Goal: Navigation & Orientation: Find specific page/section

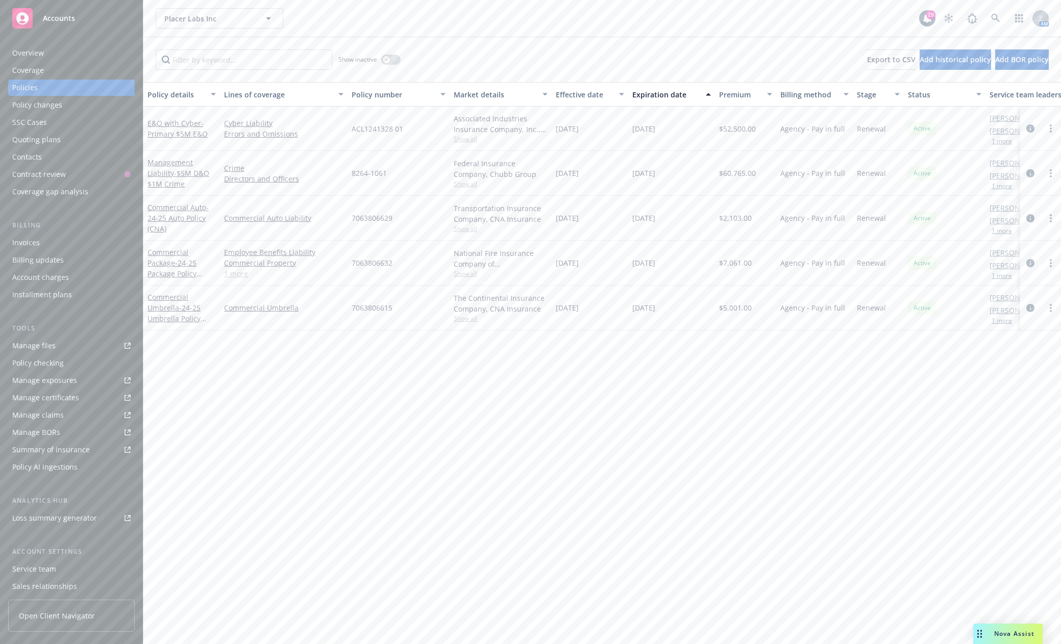
click at [48, 21] on span "Accounts" at bounding box center [59, 18] width 32 height 8
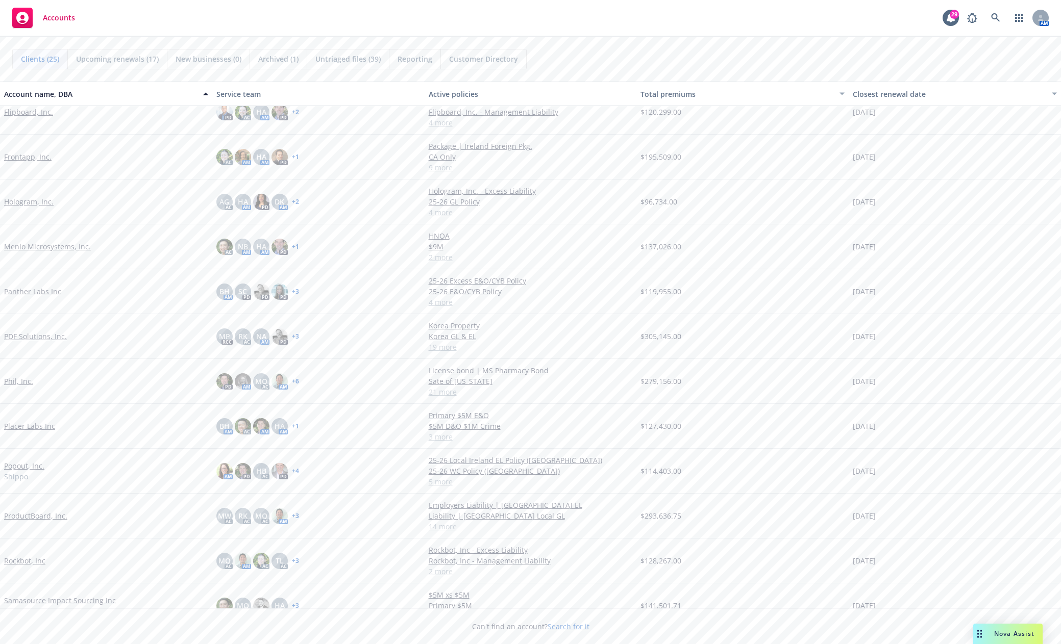
scroll to position [102, 0]
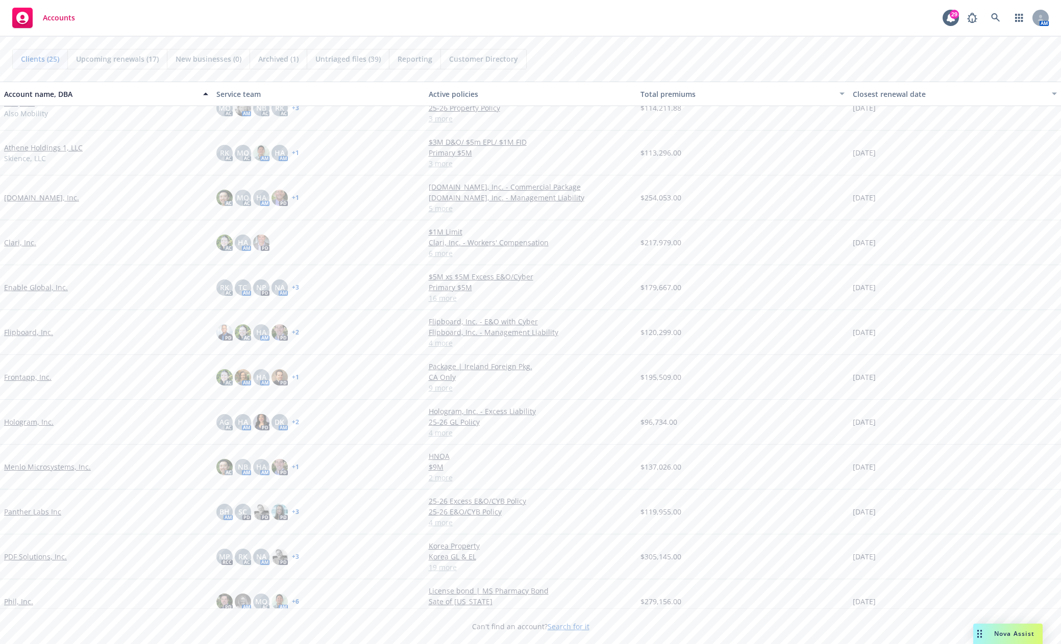
click at [55, 142] on link "Athene Holdings 1, LLC" at bounding box center [43, 147] width 79 height 11
